Goal: Task Accomplishment & Management: Use online tool/utility

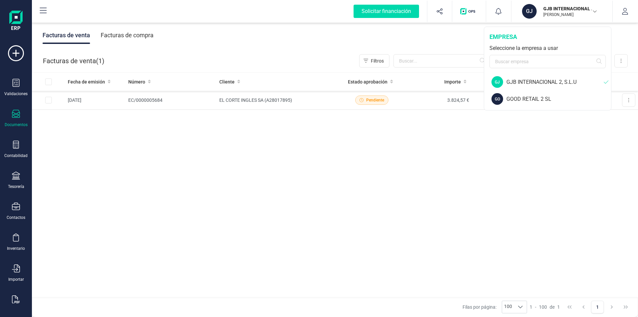
click at [531, 81] on div "GJB INTERNACIONAL 2, S.L.U" at bounding box center [554, 82] width 97 height 8
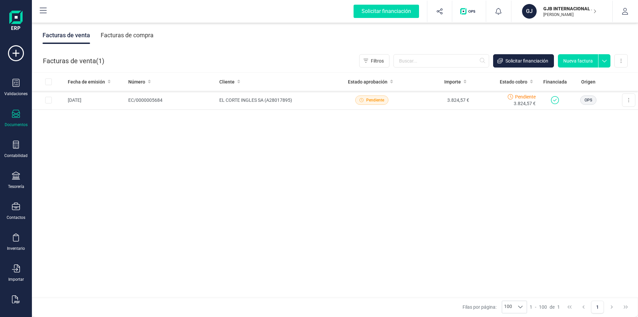
click at [463, 180] on div "Fecha de emisión Número Cliente Estado aprobación Importe Estado cobro Financia…" at bounding box center [335, 184] width 606 height 225
click at [551, 11] on p "GJB INTERNACIONAL 2, S.L.U" at bounding box center [569, 8] width 53 height 7
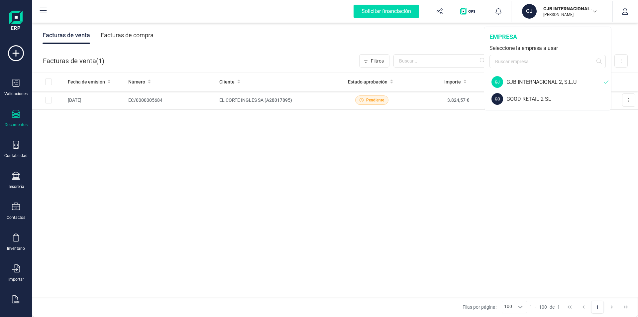
click at [531, 83] on div "GJB INTERNACIONAL 2, S.L.U" at bounding box center [554, 82] width 97 height 8
click at [364, 164] on div "Fecha de emisión Número Cliente Estado aprobación Importe Estado cobro Financia…" at bounding box center [335, 184] width 606 height 225
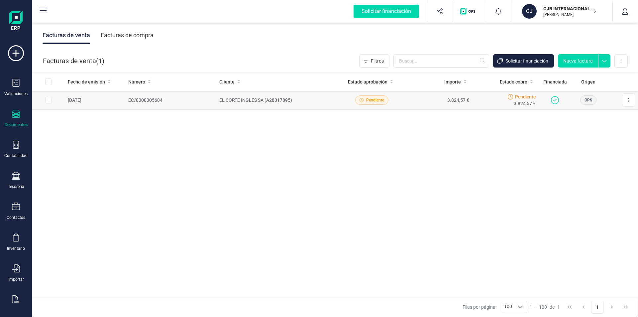
click at [47, 101] on input "Row Selected 6575cc8f-03e5-47f0-a03e-6bc80bb60e13" at bounding box center [48, 100] width 7 height 7
checkbox input "true"
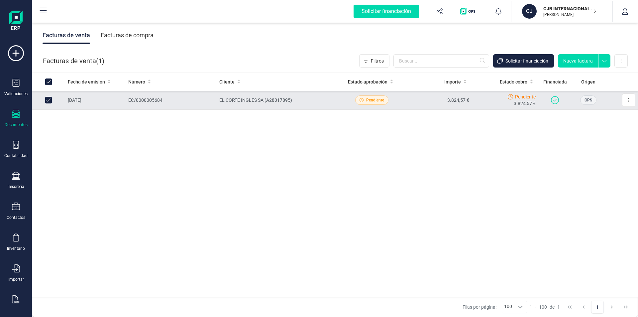
checkbox input "true"
click at [626, 99] on button at bounding box center [628, 99] width 13 height 13
click at [601, 143] on span "Marcar como cobrada" at bounding box center [600, 143] width 46 height 7
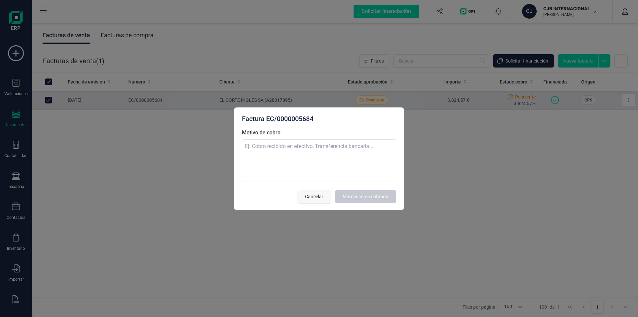
click at [316, 198] on span "Cancelar" at bounding box center [314, 196] width 18 height 7
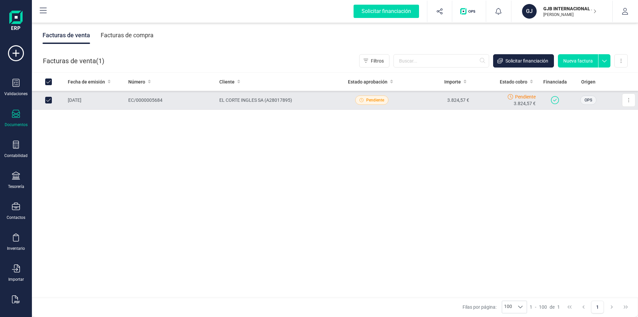
click at [213, 238] on div "Fecha de emisión Número Cliente Estado aprobación Importe Estado cobro Financia…" at bounding box center [335, 184] width 606 height 225
click at [49, 100] on input "Row Unselected 6575cc8f-03e5-47f0-a03e-6bc80bb60e13" at bounding box center [48, 100] width 7 height 7
checkbox input "false"
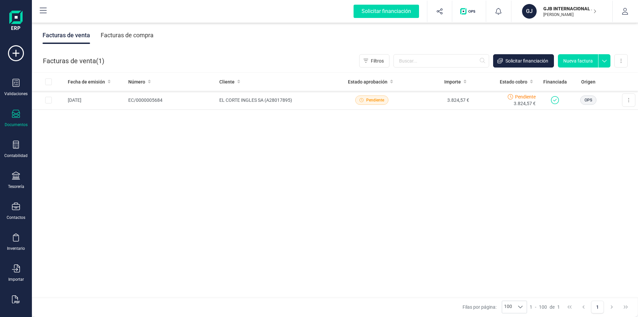
click at [469, 11] on img "button" at bounding box center [469, 11] width 18 height 7
